Goal: Find specific page/section: Find specific page/section

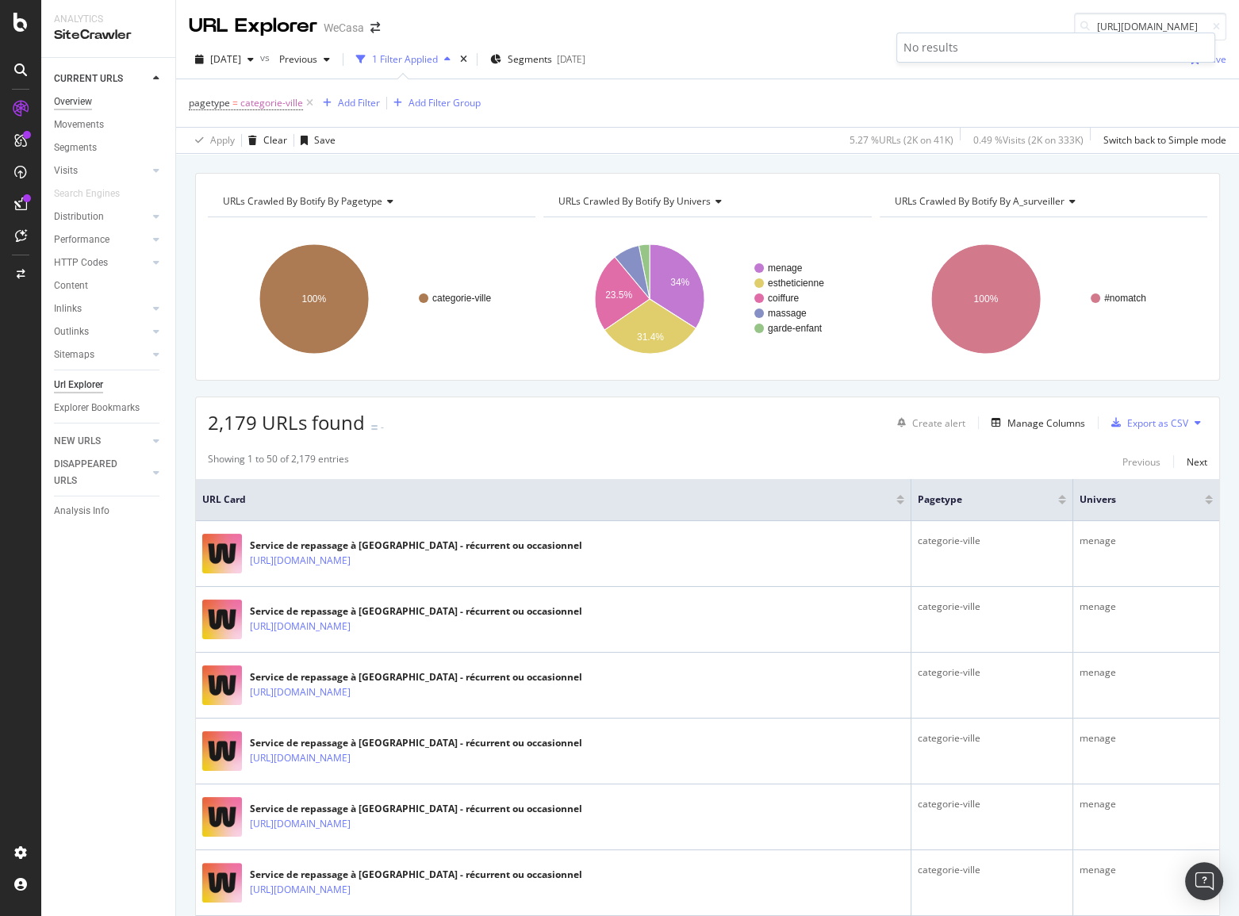
click at [72, 103] on div "Overview" at bounding box center [73, 102] width 38 height 17
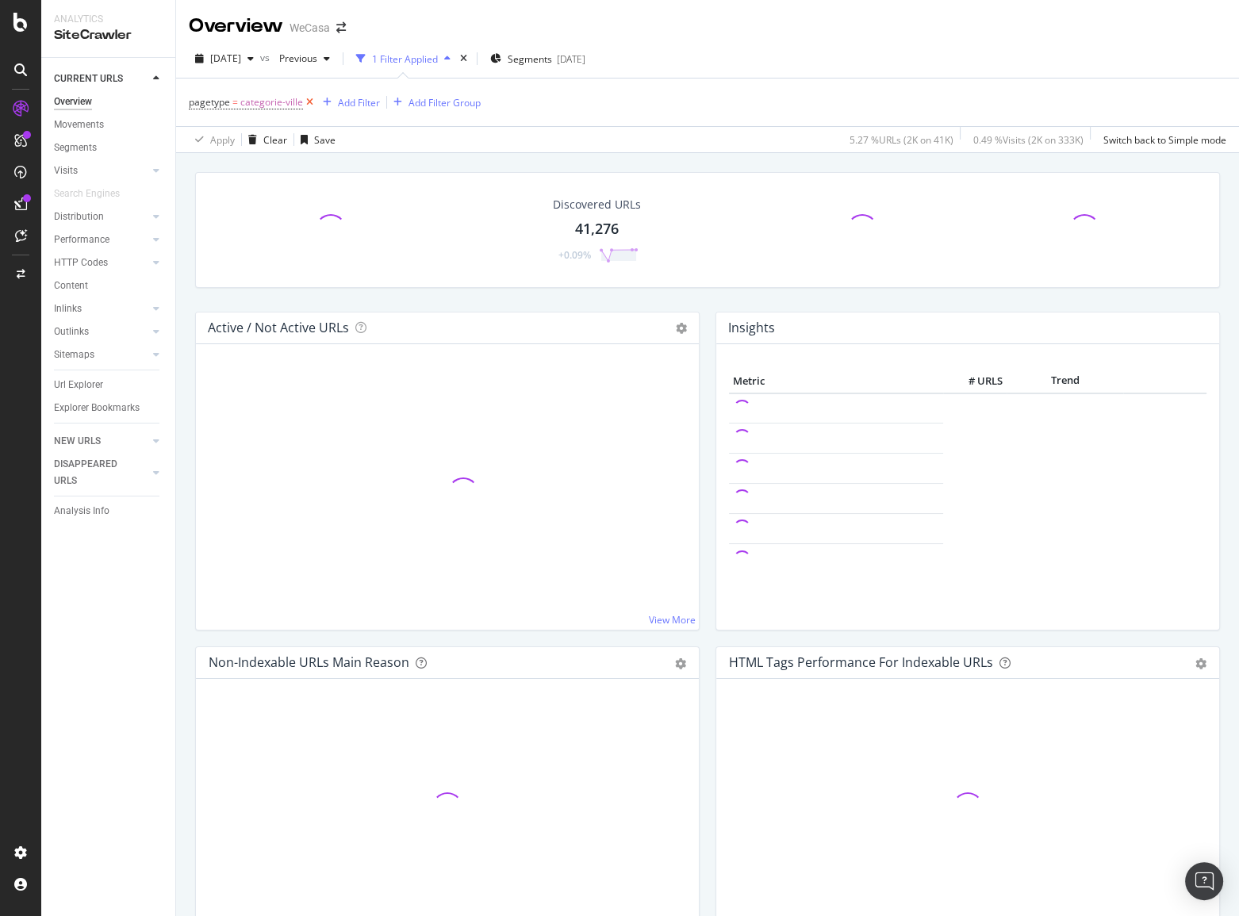
click at [310, 98] on icon at bounding box center [309, 102] width 13 height 16
